Goal: Information Seeking & Learning: Learn about a topic

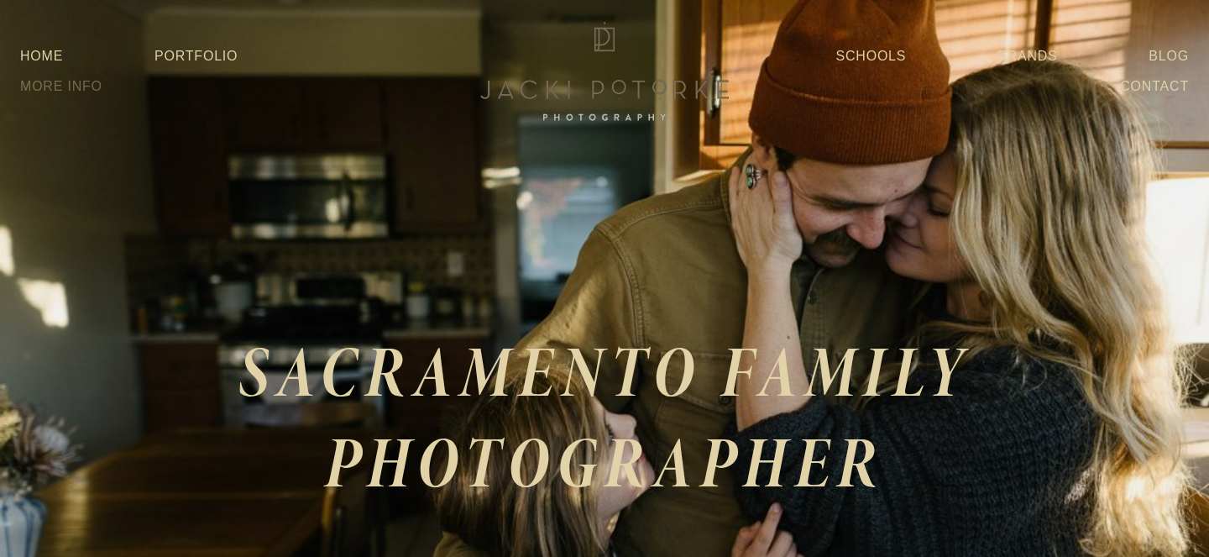
click at [102, 78] on link "More Info" at bounding box center [61, 86] width 82 height 30
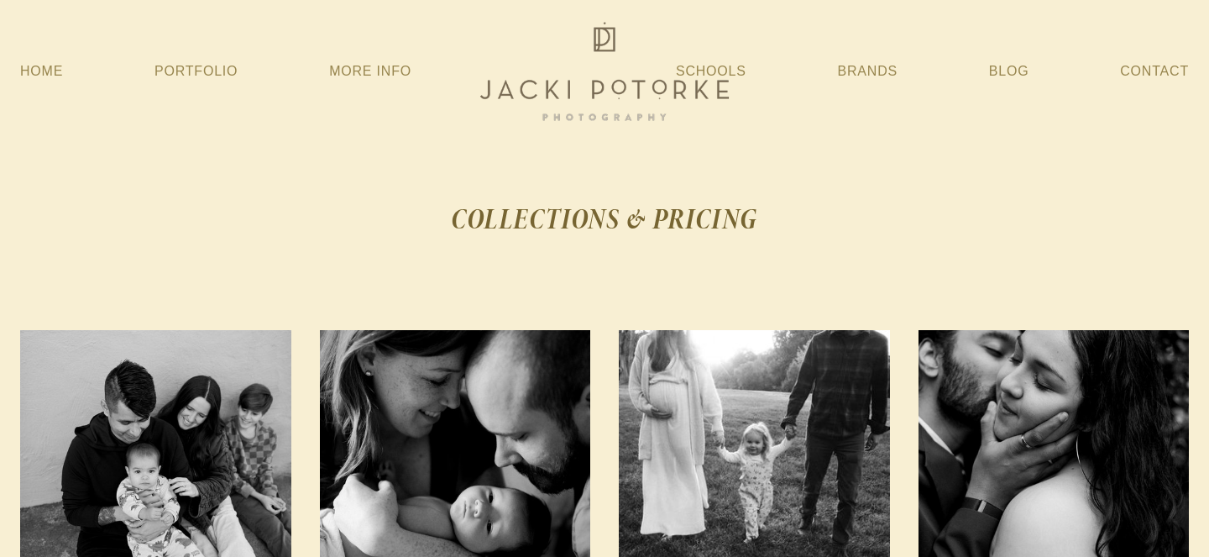
scroll to position [297, 0]
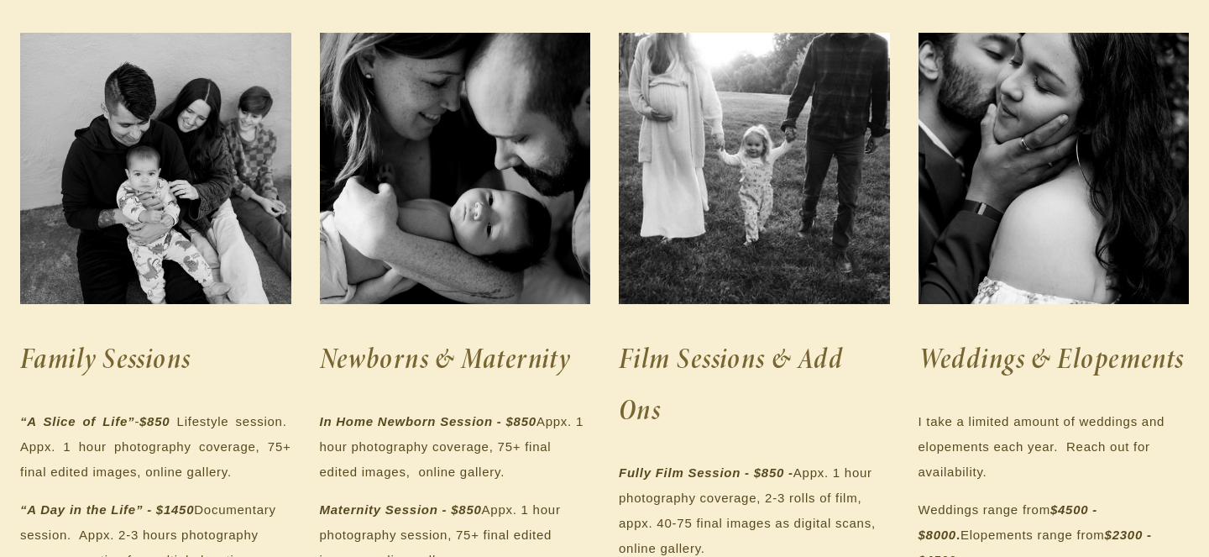
click at [125, 432] on p "“A Slice of Life” - $850 Lifestyle session. Appx. 1 hour photography coverage, …" at bounding box center [155, 447] width 271 height 76
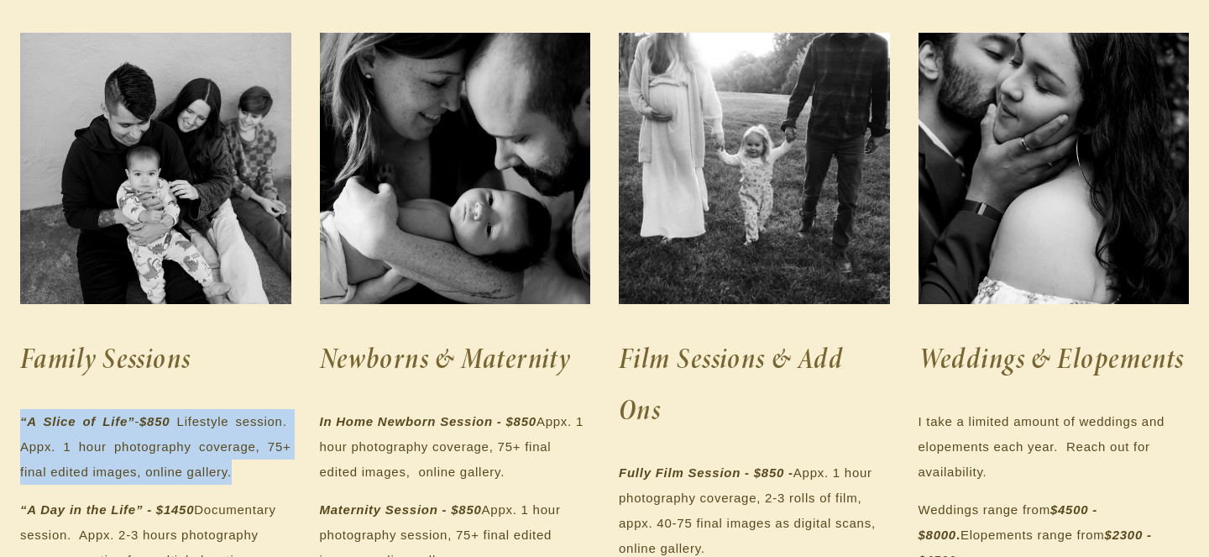
click at [118, 462] on p "“A Slice of Life” - $850 Lifestyle session. Appx. 1 hour photography coverage, …" at bounding box center [155, 447] width 271 height 76
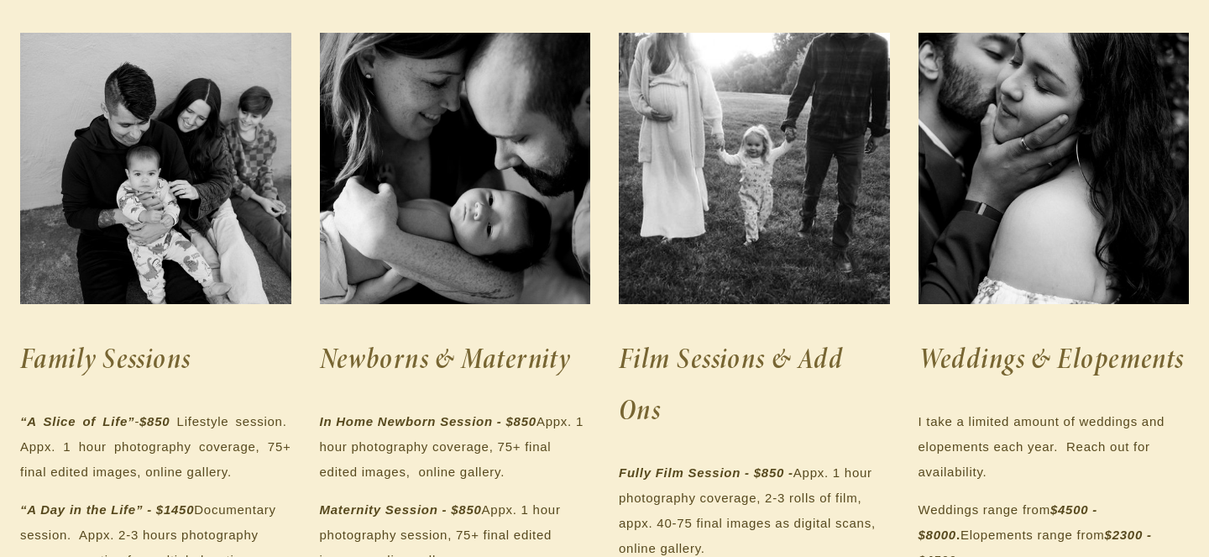
drag, startPoint x: 14, startPoint y: 449, endPoint x: 232, endPoint y: 483, distance: 220.1
click at [232, 483] on div "Family Sessions “A Slice of Life” - $850 Lifestyle session. Appx. 1 hour photog…" at bounding box center [156, 496] width 300 height 357
click at [232, 483] on p "“A Slice of Life” - $850 Lifestyle session. Appx. 1 hour photography coverage, …" at bounding box center [155, 447] width 271 height 76
drag, startPoint x: 232, startPoint y: 483, endPoint x: 30, endPoint y: 413, distance: 213.2
click at [31, 412] on p "“A Slice of Life” - $850 Lifestyle session. Appx. 1 hour photography coverage, …" at bounding box center [155, 447] width 271 height 76
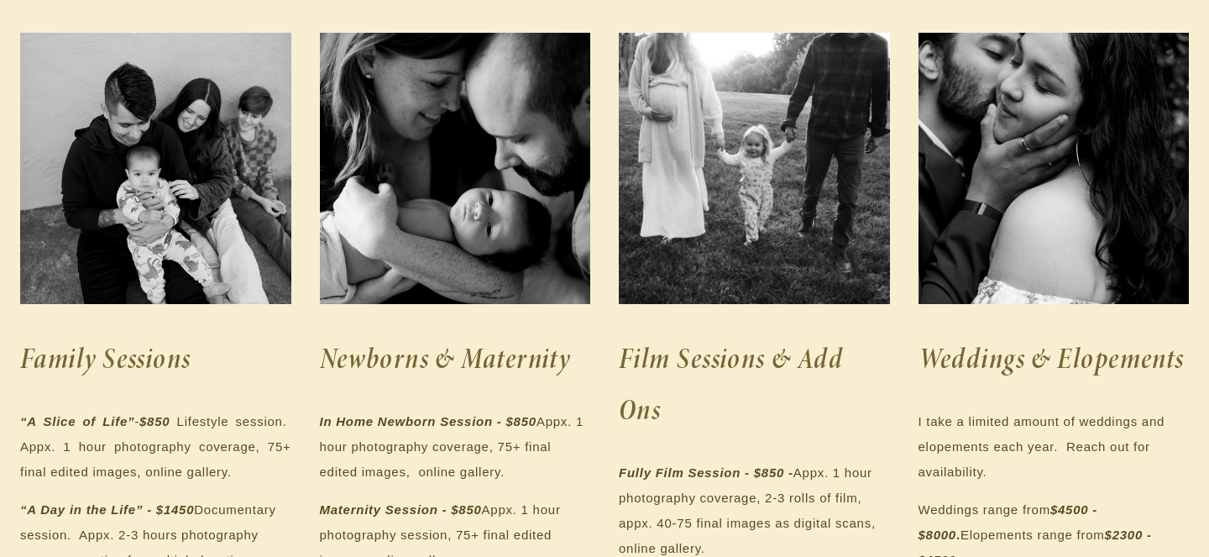
scroll to position [397, 0]
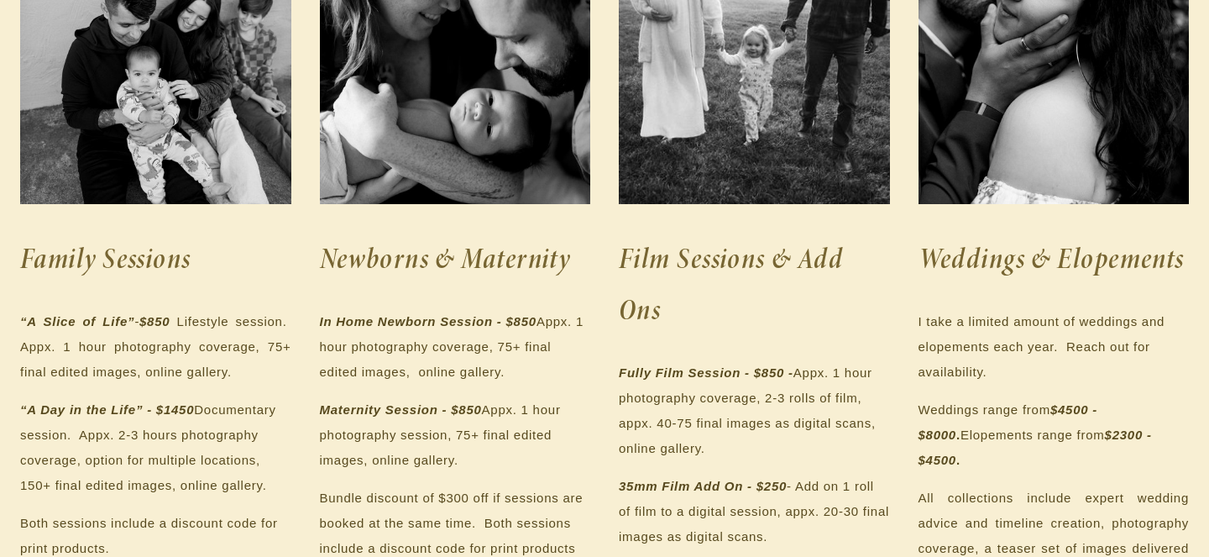
click at [31, 437] on p "“A Day in the Life” - $1450 Documentary session. Appx. 2-3 hours photography co…" at bounding box center [155, 447] width 271 height 101
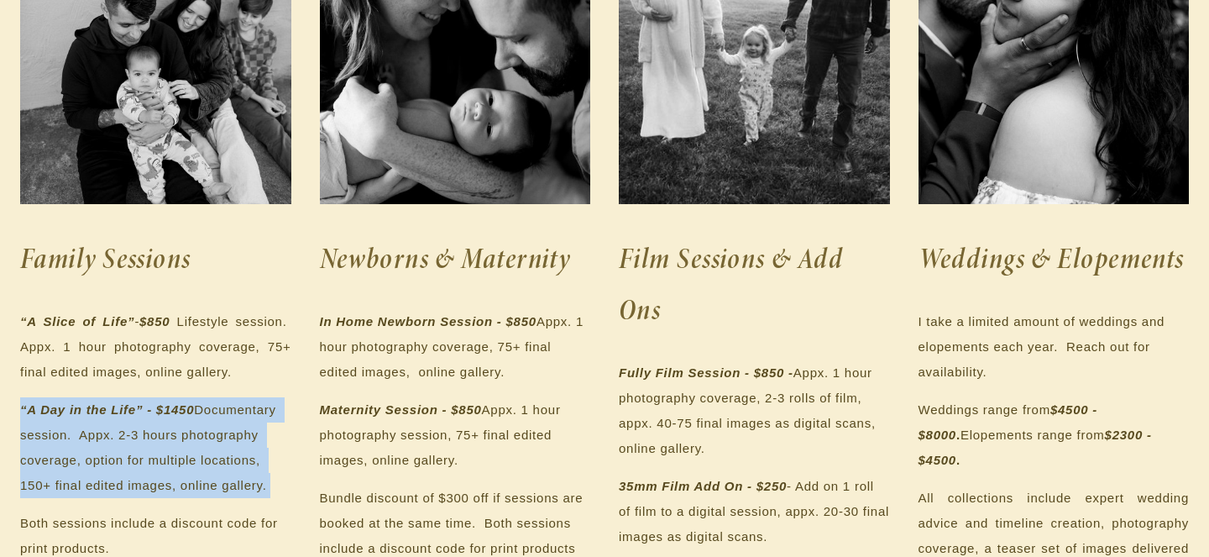
click at [31, 437] on p "“A Day in the Life” - $1450 Documentary session. Appx. 2-3 hours photography co…" at bounding box center [155, 447] width 271 height 101
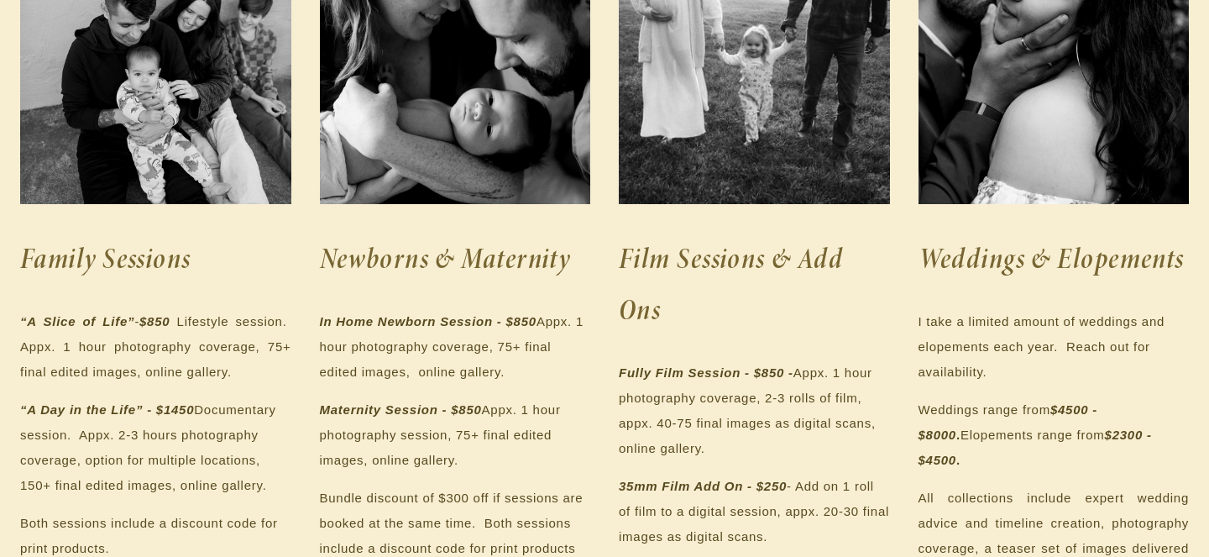
click at [31, 437] on p "“A Day in the Life” - $1450 Documentary session. Appx. 2-3 hours photography co…" at bounding box center [155, 447] width 271 height 101
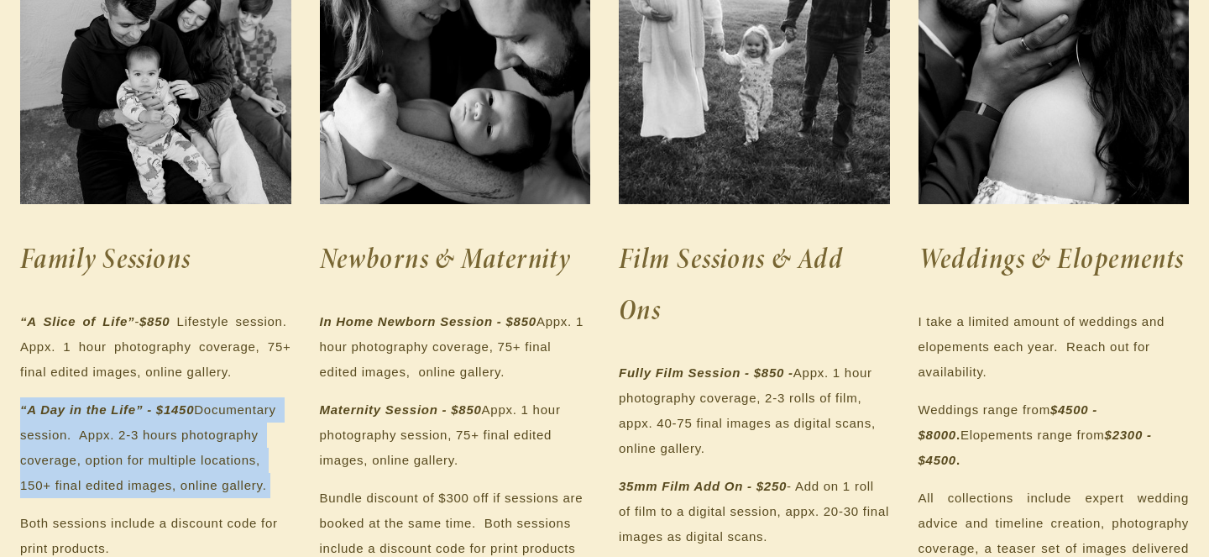
click at [52, 442] on p "“A Day in the Life” - $1450 Documentary session. Appx. 2-3 hours photography co…" at bounding box center [155, 447] width 271 height 101
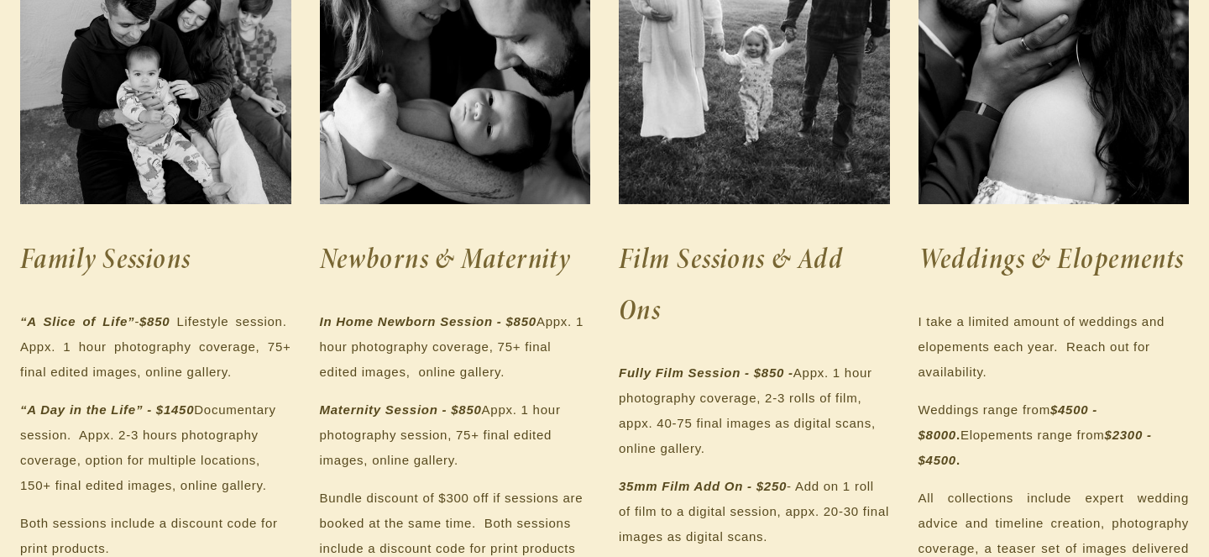
click at [52, 442] on p "“A Day in the Life” - $1450 Documentary session. Appx. 2-3 hours photography co…" at bounding box center [155, 447] width 271 height 101
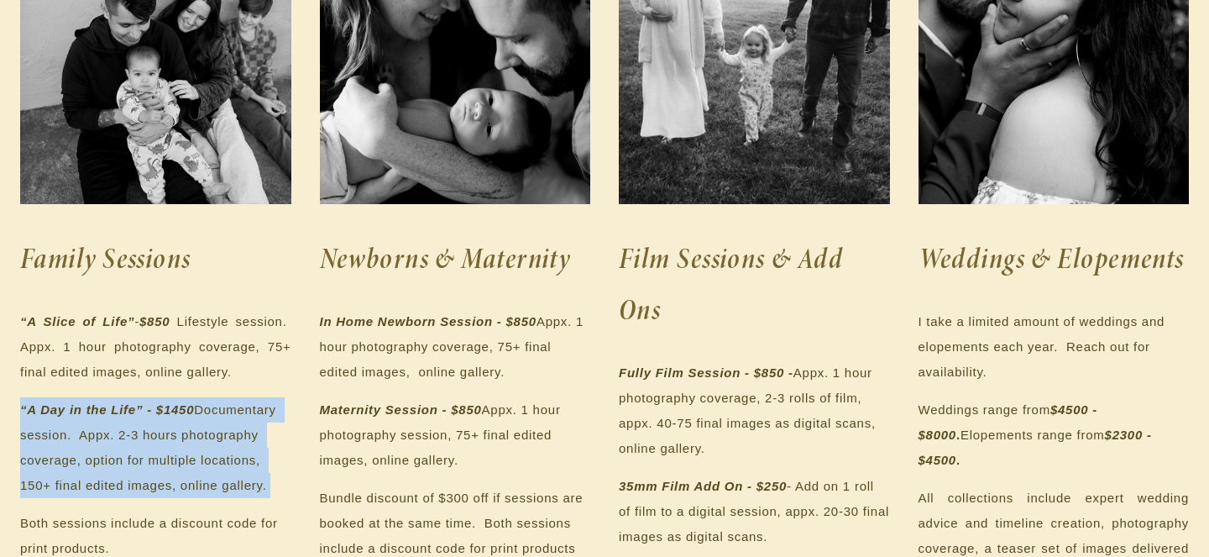
click at [52, 442] on p "“A Day in the Life” - $1450 Documentary session. Appx. 2-3 hours photography co…" at bounding box center [155, 447] width 271 height 101
click at [71, 412] on em "“A Day in the Life” - $1450" at bounding box center [107, 409] width 174 height 14
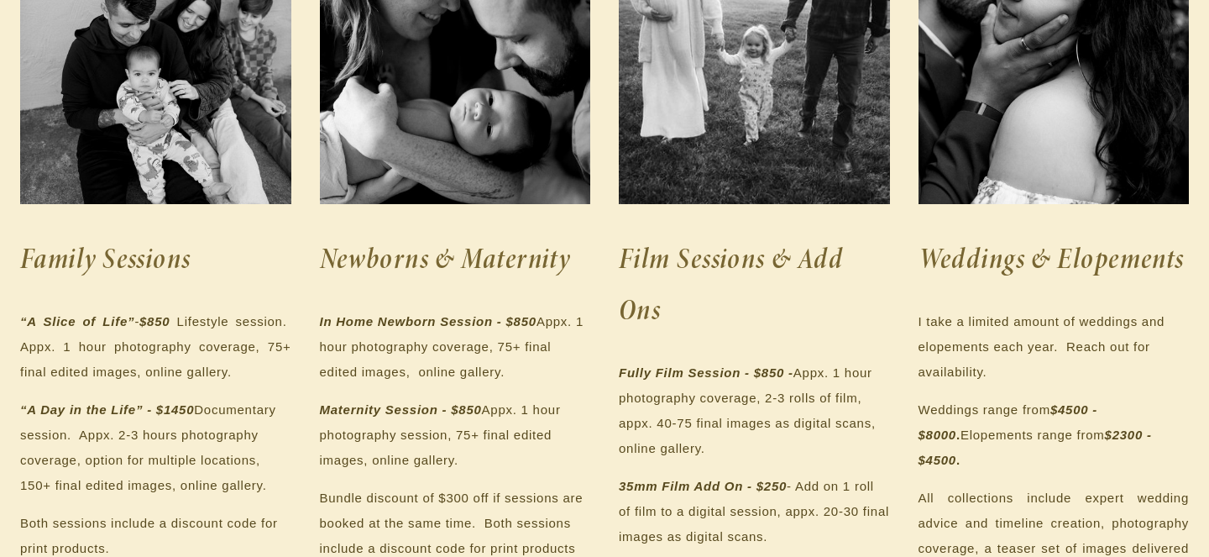
click at [71, 412] on em "“A Day in the Life” - $1450" at bounding box center [107, 409] width 174 height 14
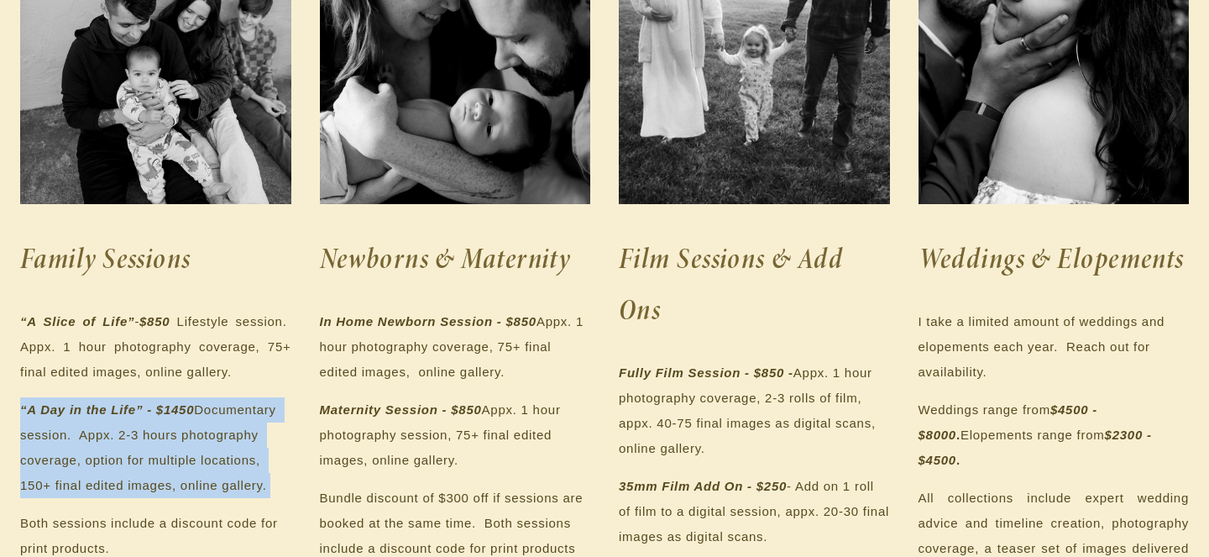
click at [103, 423] on p "“A Day in the Life” - $1450 Documentary session. Appx. 2-3 hours photography co…" at bounding box center [155, 447] width 271 height 101
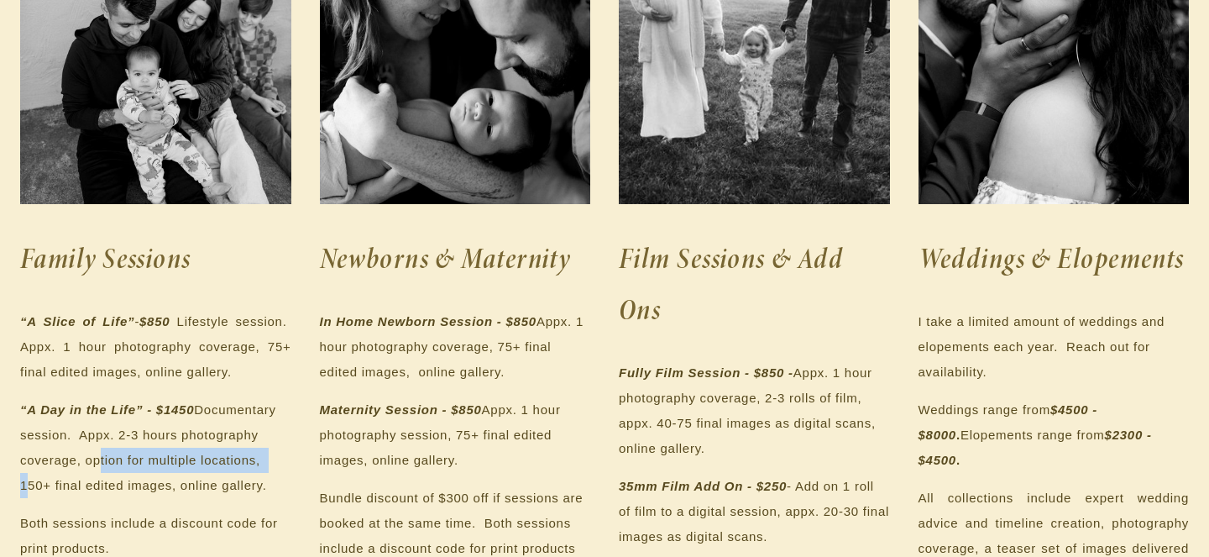
drag, startPoint x: 87, startPoint y: 455, endPoint x: 263, endPoint y: 457, distance: 175.5
click at [263, 457] on p "“A Day in the Life” - $1450 Documentary session. Appx. 2-3 hours photography co…" at bounding box center [155, 447] width 271 height 101
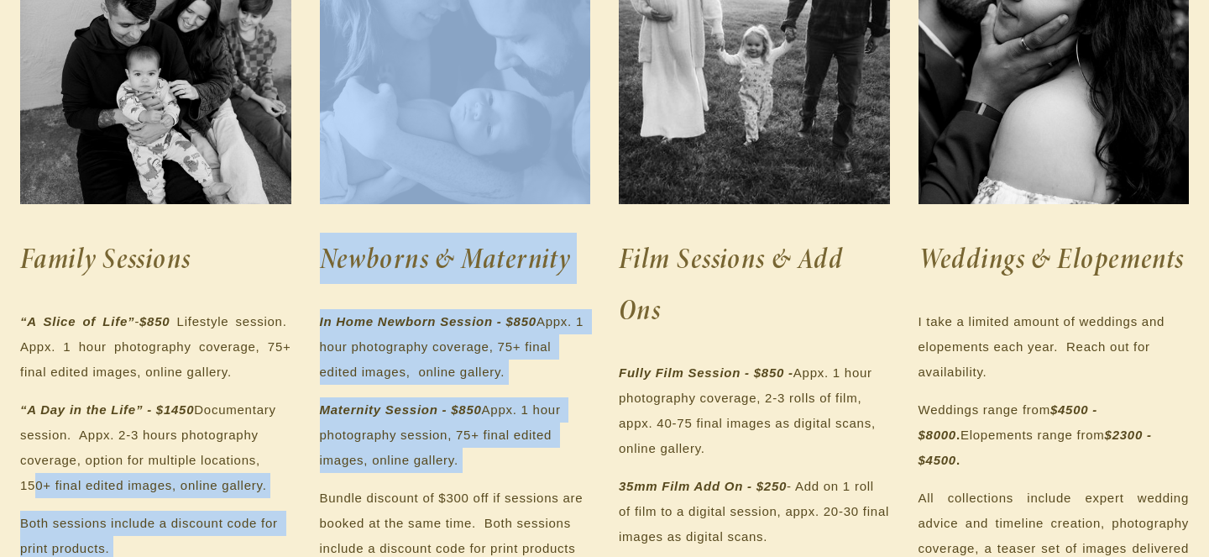
drag, startPoint x: 23, startPoint y: 486, endPoint x: 308, endPoint y: 500, distance: 285.8
click at [308, 500] on div "Family Sessions “A Slice of Life” - $850 Lifestyle session. Appx. 1 hour photog…" at bounding box center [604, 342] width 1197 height 846
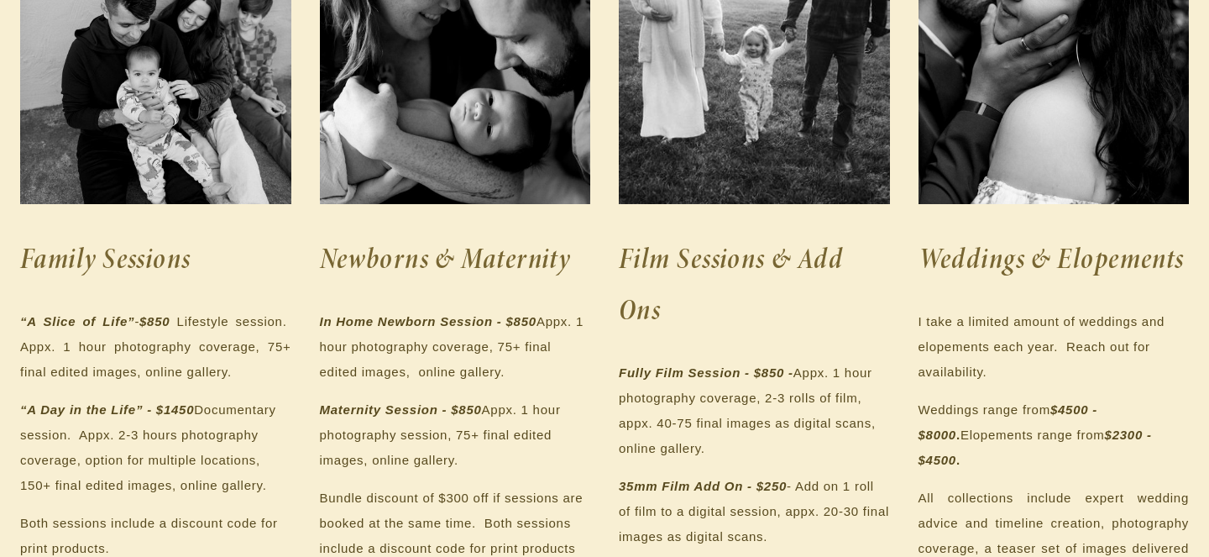
click at [240, 484] on p "“A Day in the Life” - $1450 Documentary session. Appx. 2-3 hours photography co…" at bounding box center [155, 447] width 271 height 101
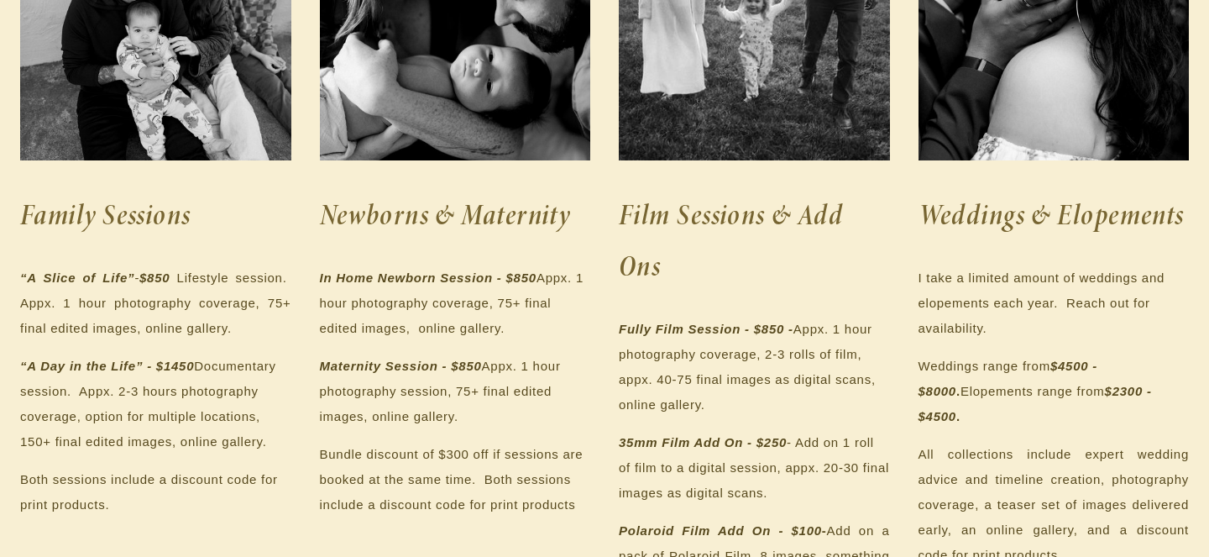
scroll to position [474, 0]
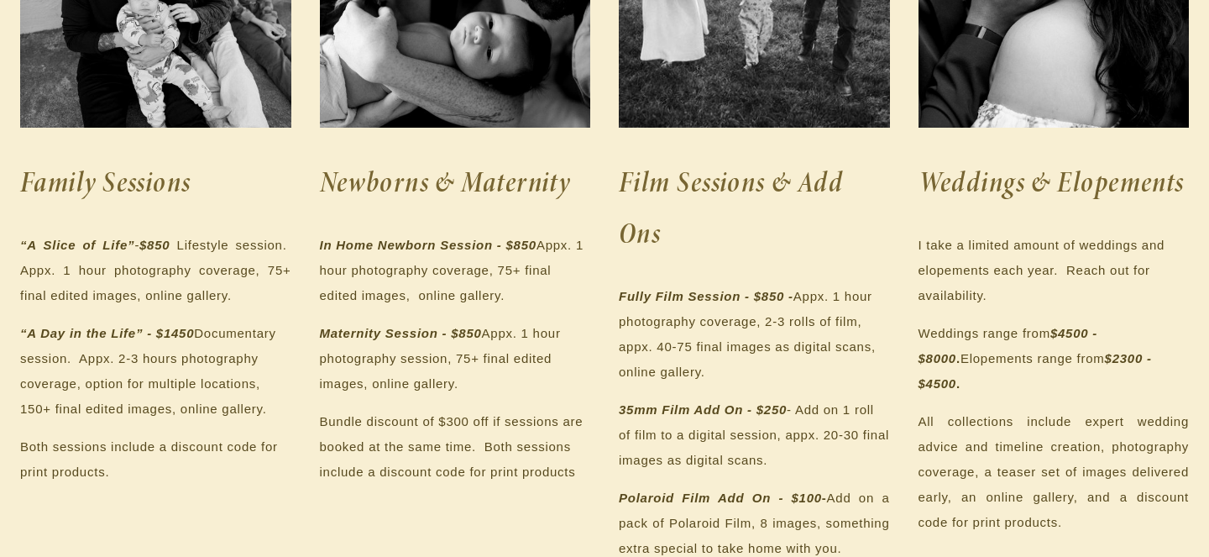
click at [240, 484] on p "Both sessions include a discount code for print products." at bounding box center [155, 459] width 271 height 50
click at [239, 480] on p "Both sessions include a discount code for print products." at bounding box center [155, 459] width 271 height 50
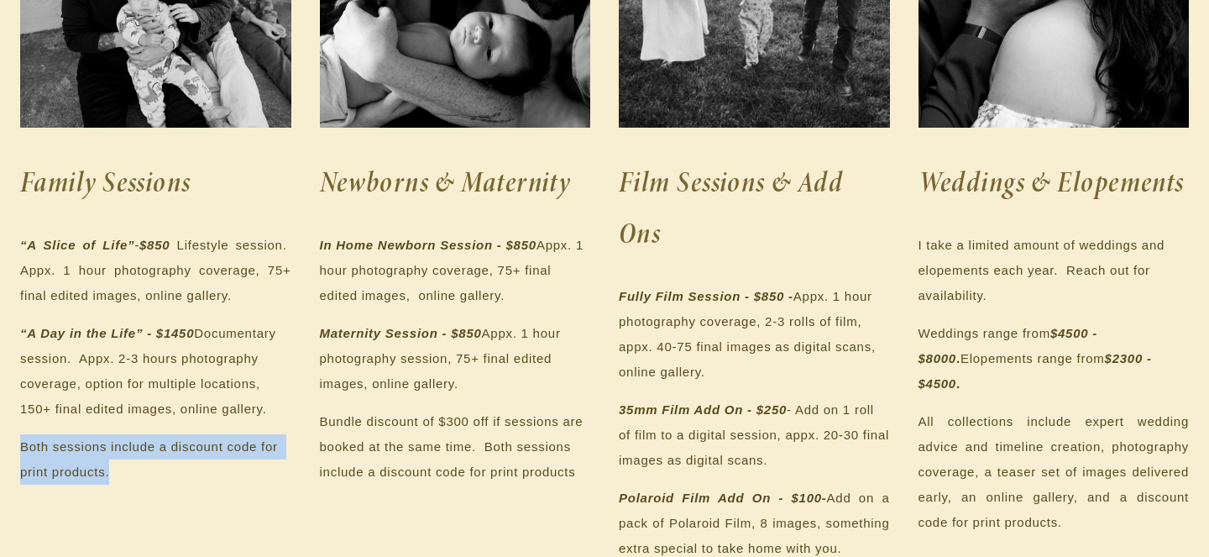
click at [239, 480] on p "Both sessions include a discount code for print products." at bounding box center [155, 459] width 271 height 50
click at [242, 461] on p "Both sessions include a discount code for print products." at bounding box center [155, 459] width 271 height 50
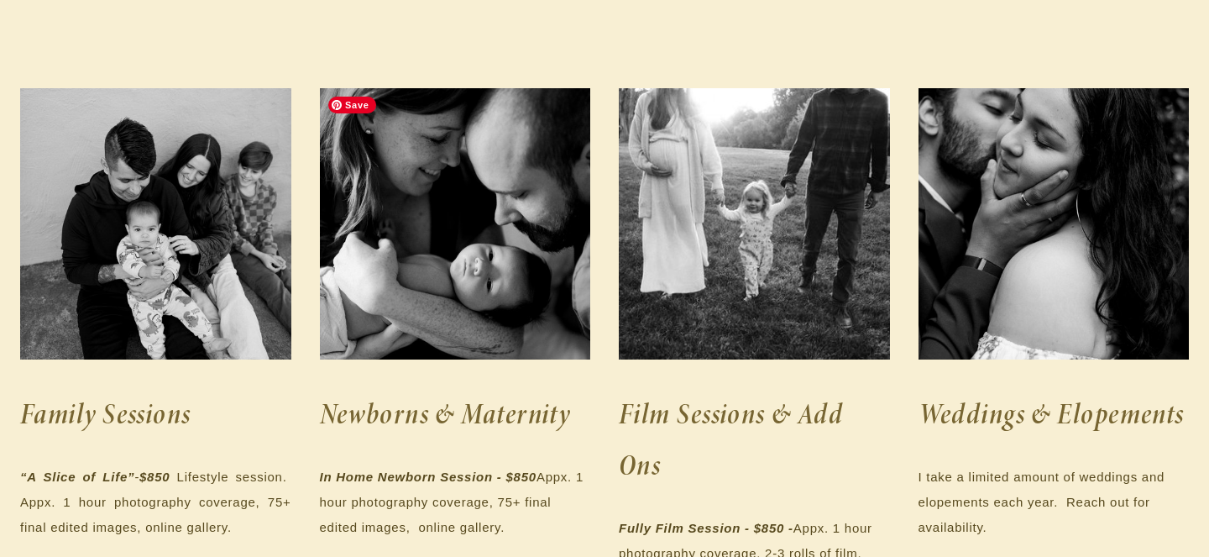
scroll to position [344, 0]
